Goal: Check status: Check status

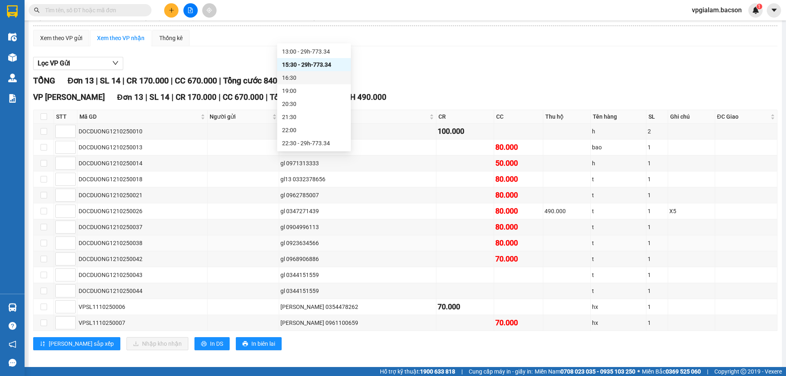
scroll to position [61, 0]
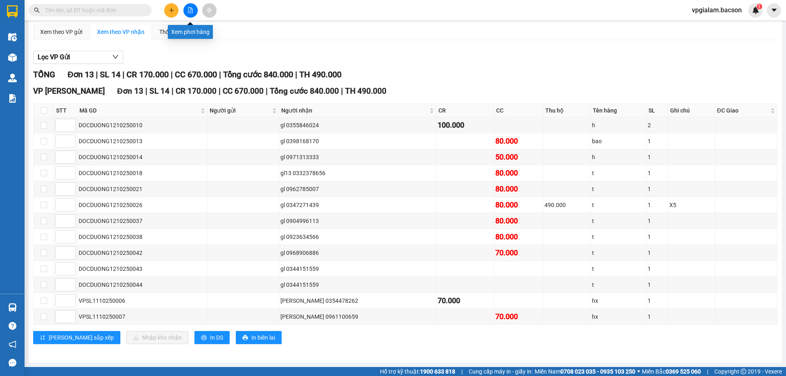
click at [190, 12] on icon "file-add" at bounding box center [191, 10] width 6 height 6
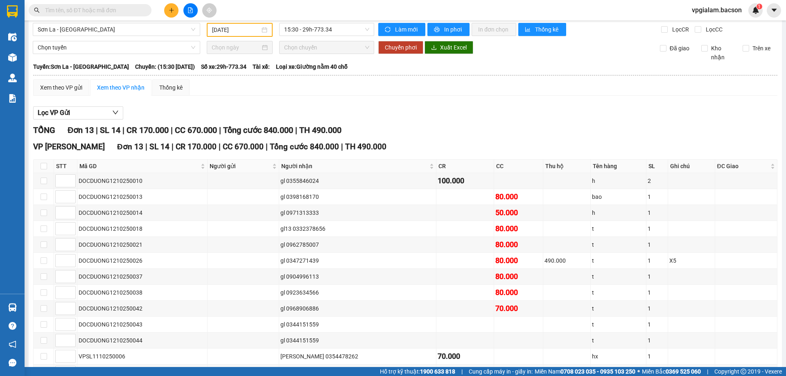
scroll to position [0, 0]
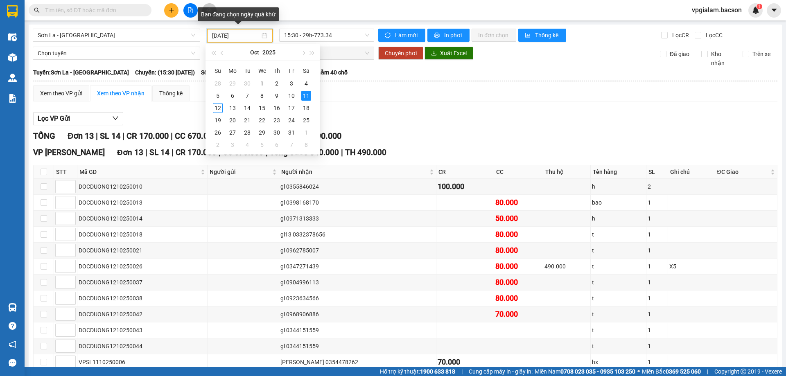
click at [233, 33] on input "[DATE]" at bounding box center [236, 35] width 48 height 9
click at [291, 94] on div "10" at bounding box center [292, 96] width 10 height 10
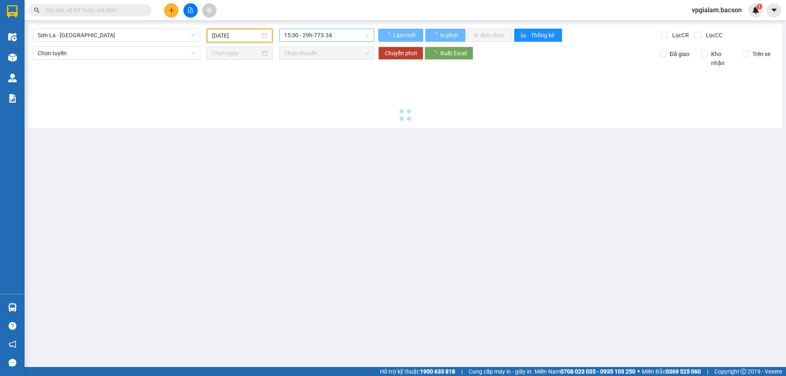
type input "[DATE]"
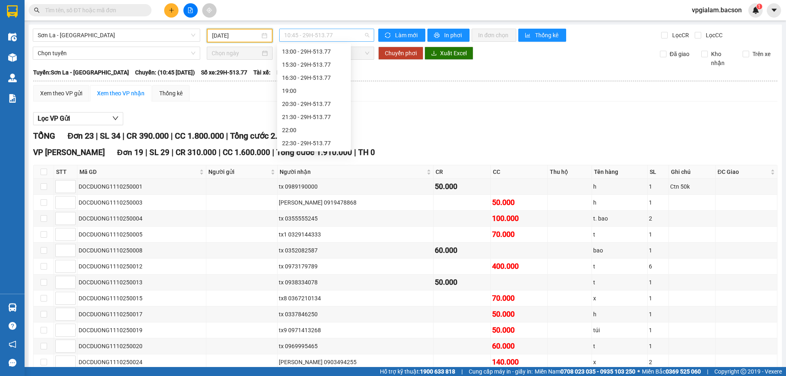
scroll to position [13, 0]
click at [301, 34] on span "10:45 - 29H-513.77" at bounding box center [326, 35] width 85 height 12
click at [317, 65] on div "15:30 - 29H-513.77" at bounding box center [314, 64] width 64 height 9
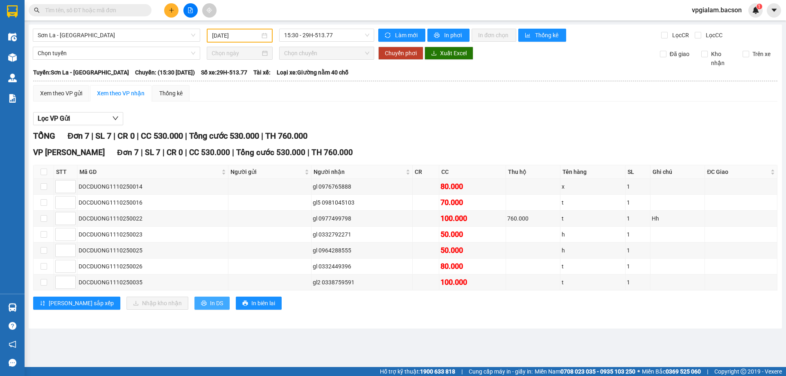
click at [201, 303] on icon "printer" at bounding box center [203, 303] width 5 height 5
